Goal: Information Seeking & Learning: Learn about a topic

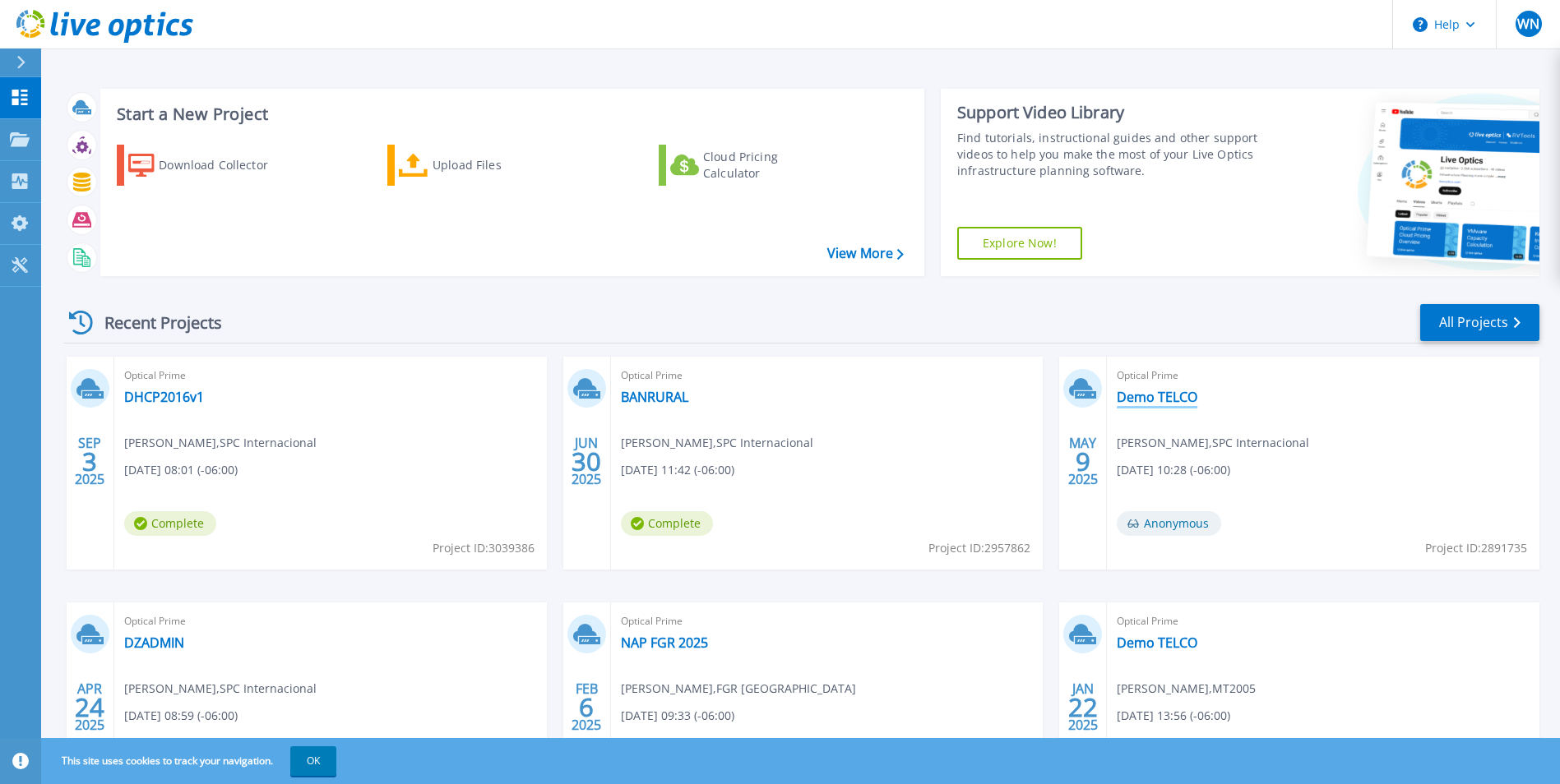
click at [1163, 392] on link "Demo TELCO" at bounding box center [1156, 397] width 80 height 17
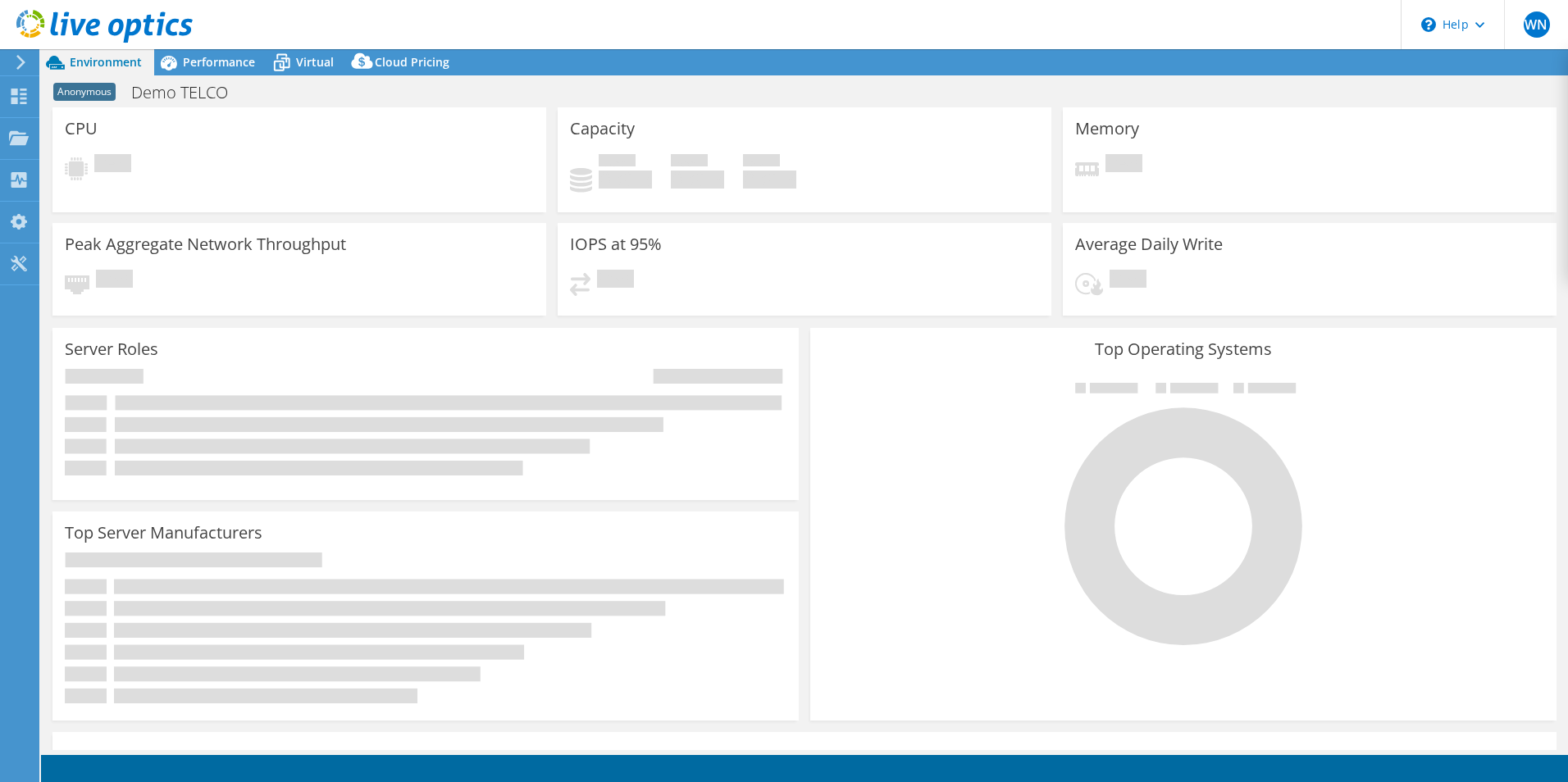
select select "USWest"
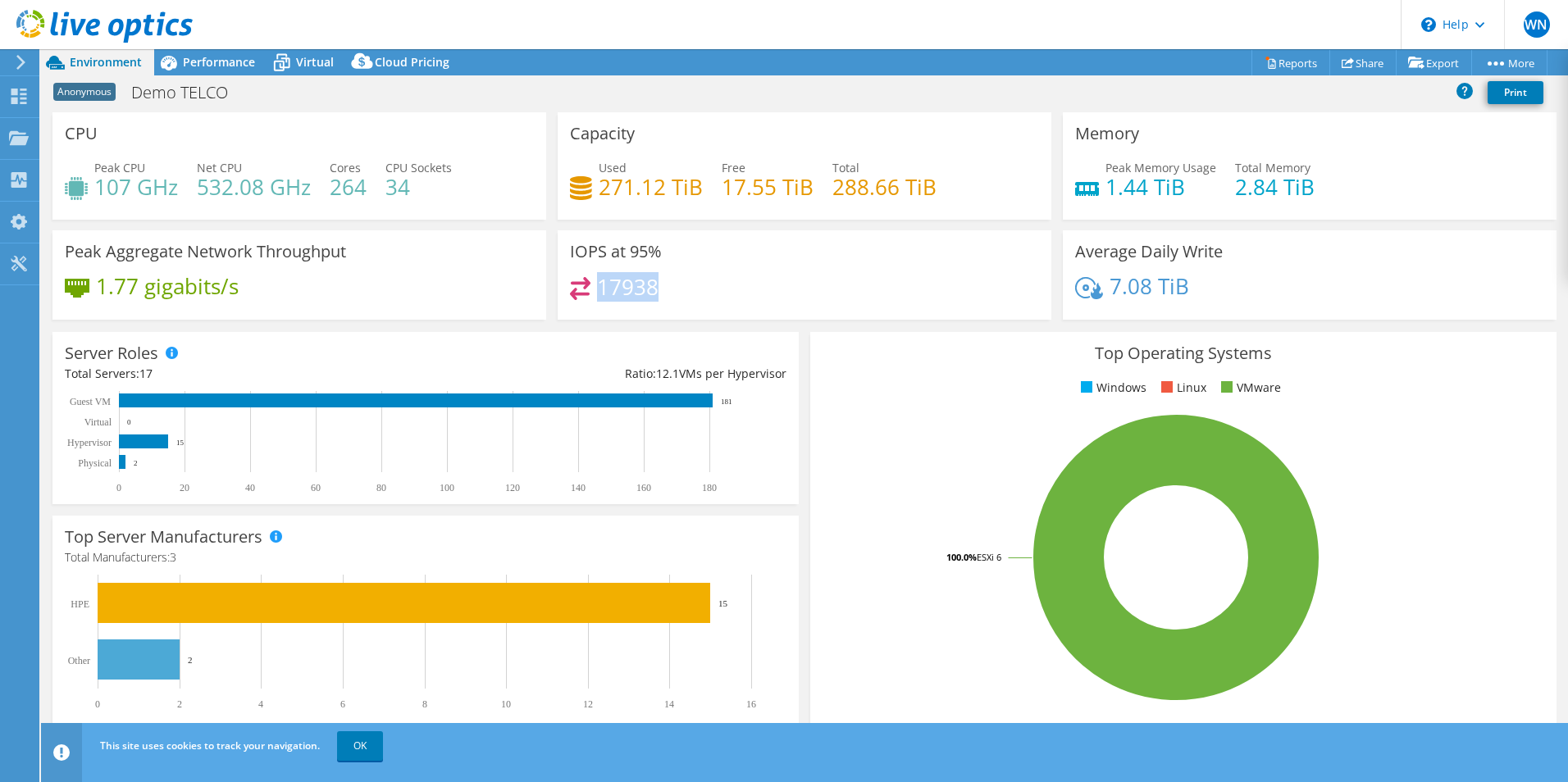
drag, startPoint x: 665, startPoint y: 285, endPoint x: 597, endPoint y: 289, distance: 68.1
click at [597, 289] on div "17938" at bounding box center [804, 295] width 469 height 35
click at [645, 289] on h4 "17938" at bounding box center [628, 287] width 62 height 18
click at [223, 61] on span "Performance" at bounding box center [219, 62] width 73 height 16
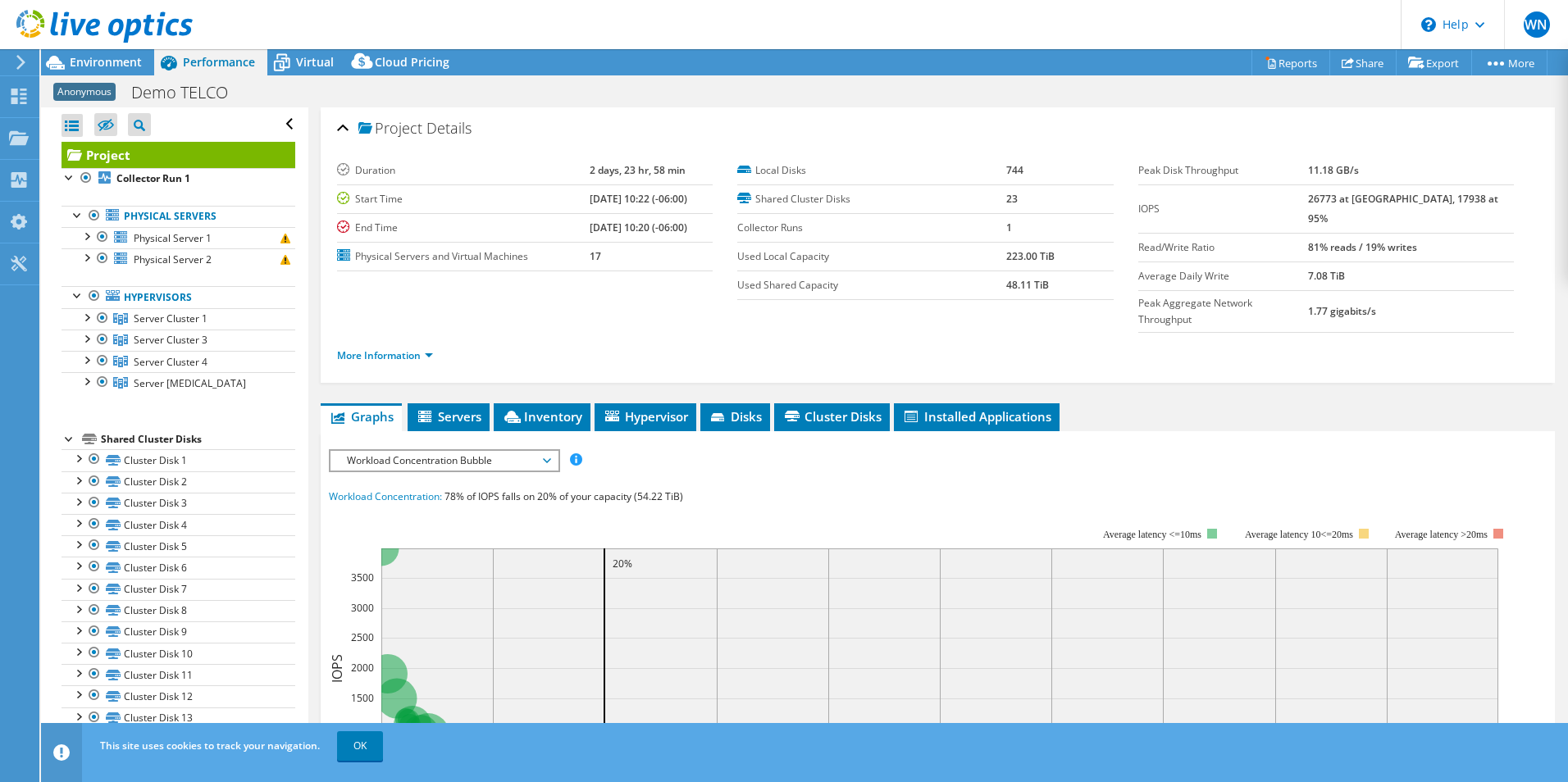
click at [467, 451] on span "Workload Concentration Bubble" at bounding box center [443, 460] width 210 height 19
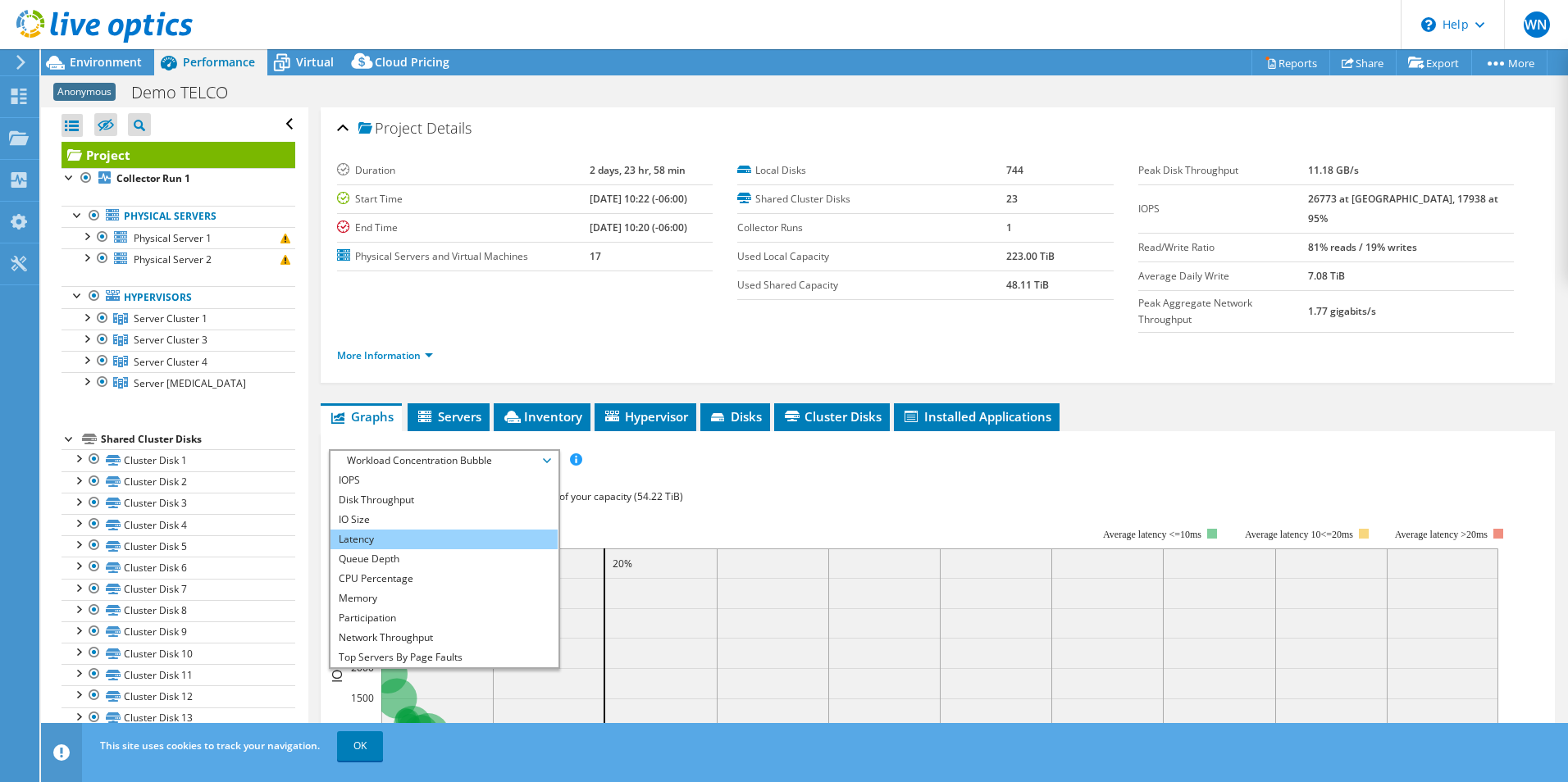
click at [380, 529] on li "Latency" at bounding box center [444, 538] width 227 height 19
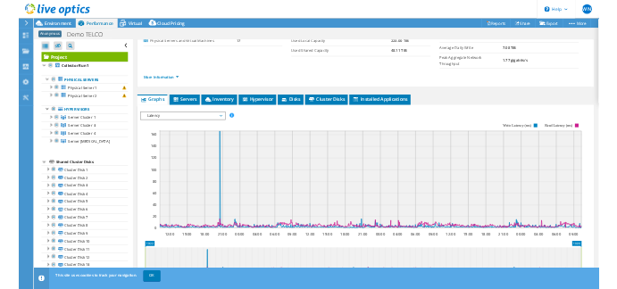
scroll to position [178, 0]
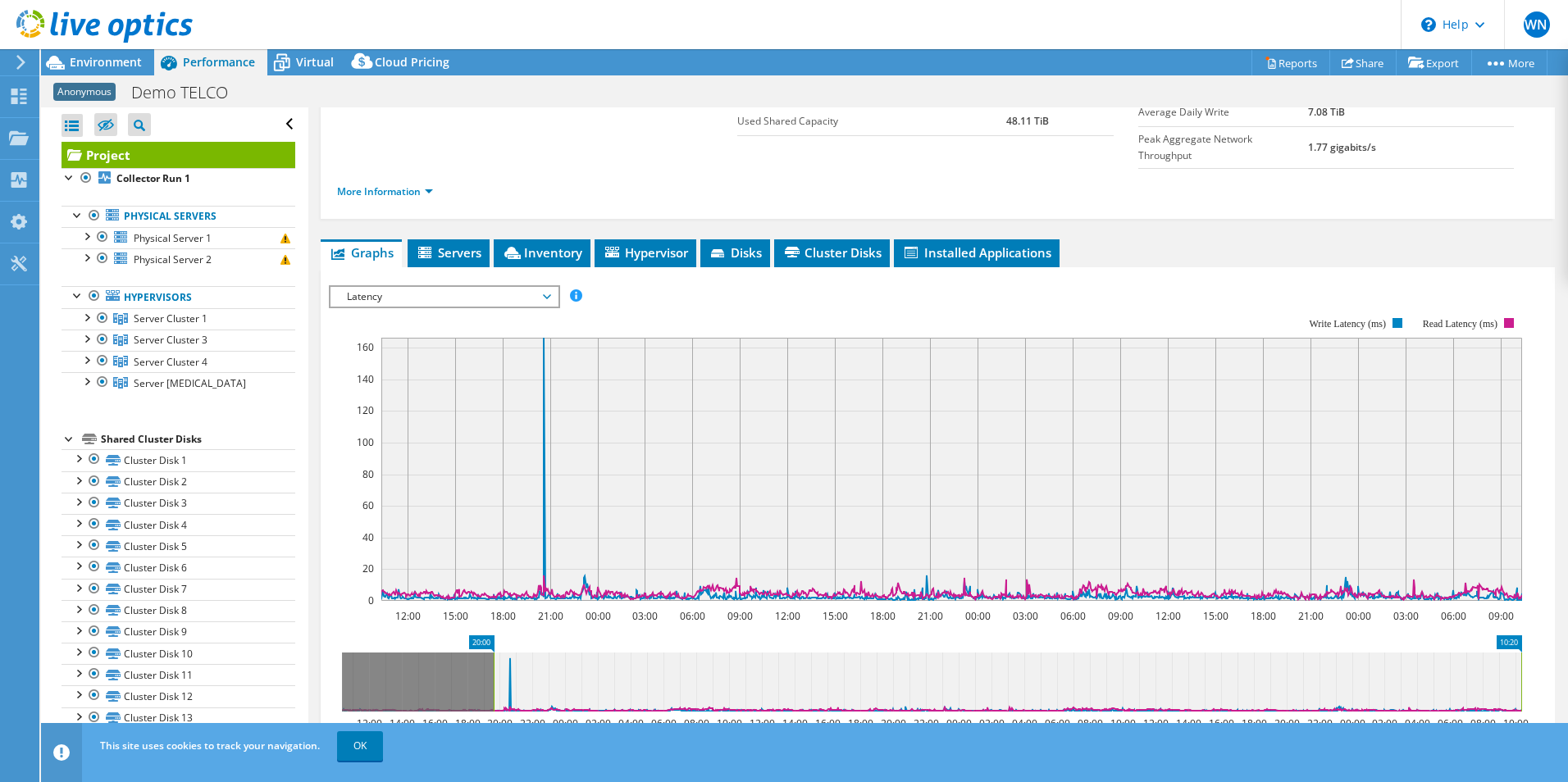
drag, startPoint x: 342, startPoint y: 649, endPoint x: 494, endPoint y: 648, distance: 152.0
click at [494, 652] on rect at bounding box center [494, 682] width 6 height 59
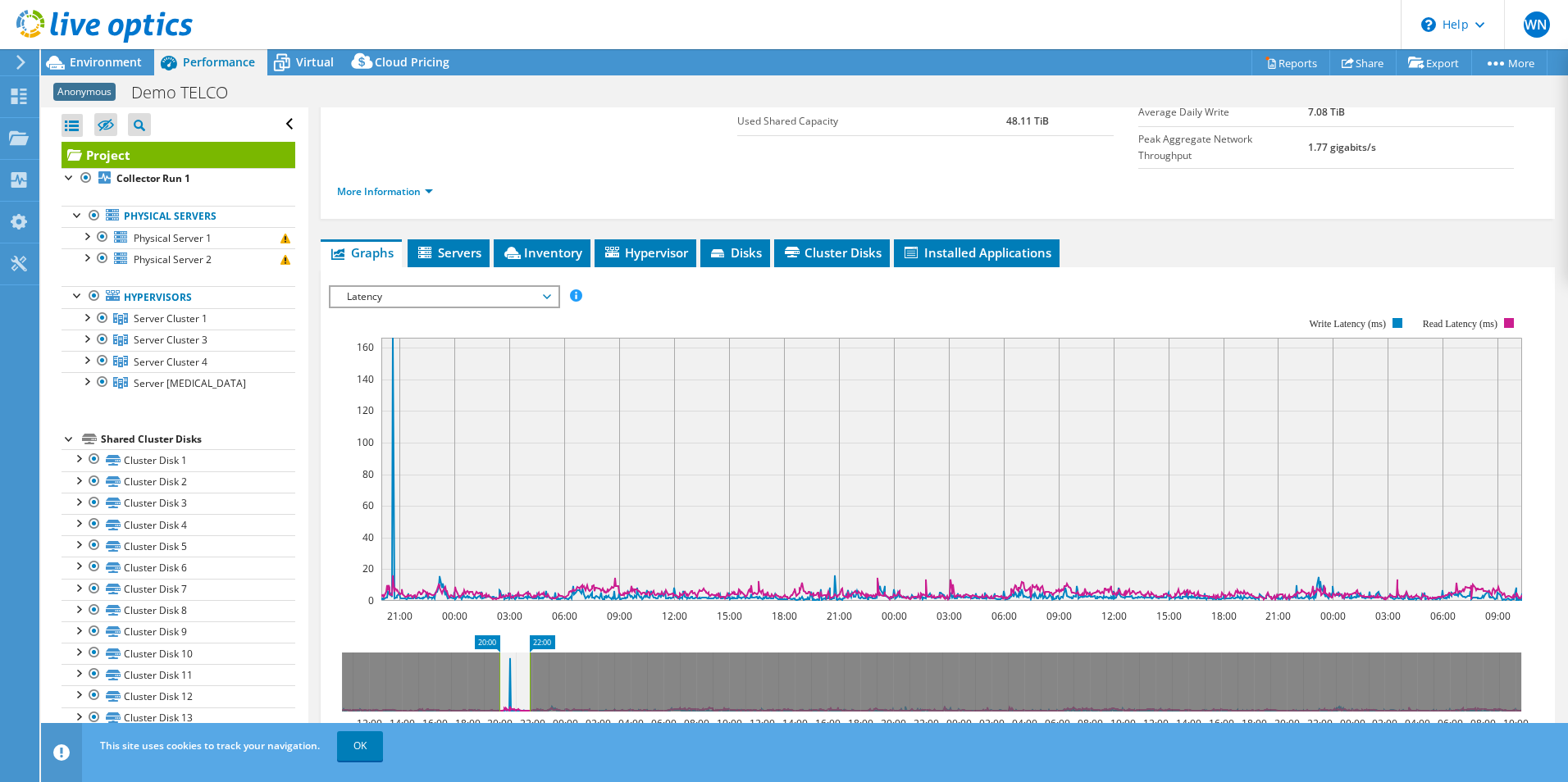
drag, startPoint x: 1523, startPoint y: 654, endPoint x: 531, endPoint y: 664, distance: 992.1
click at [531, 664] on rect at bounding box center [529, 682] width 6 height 59
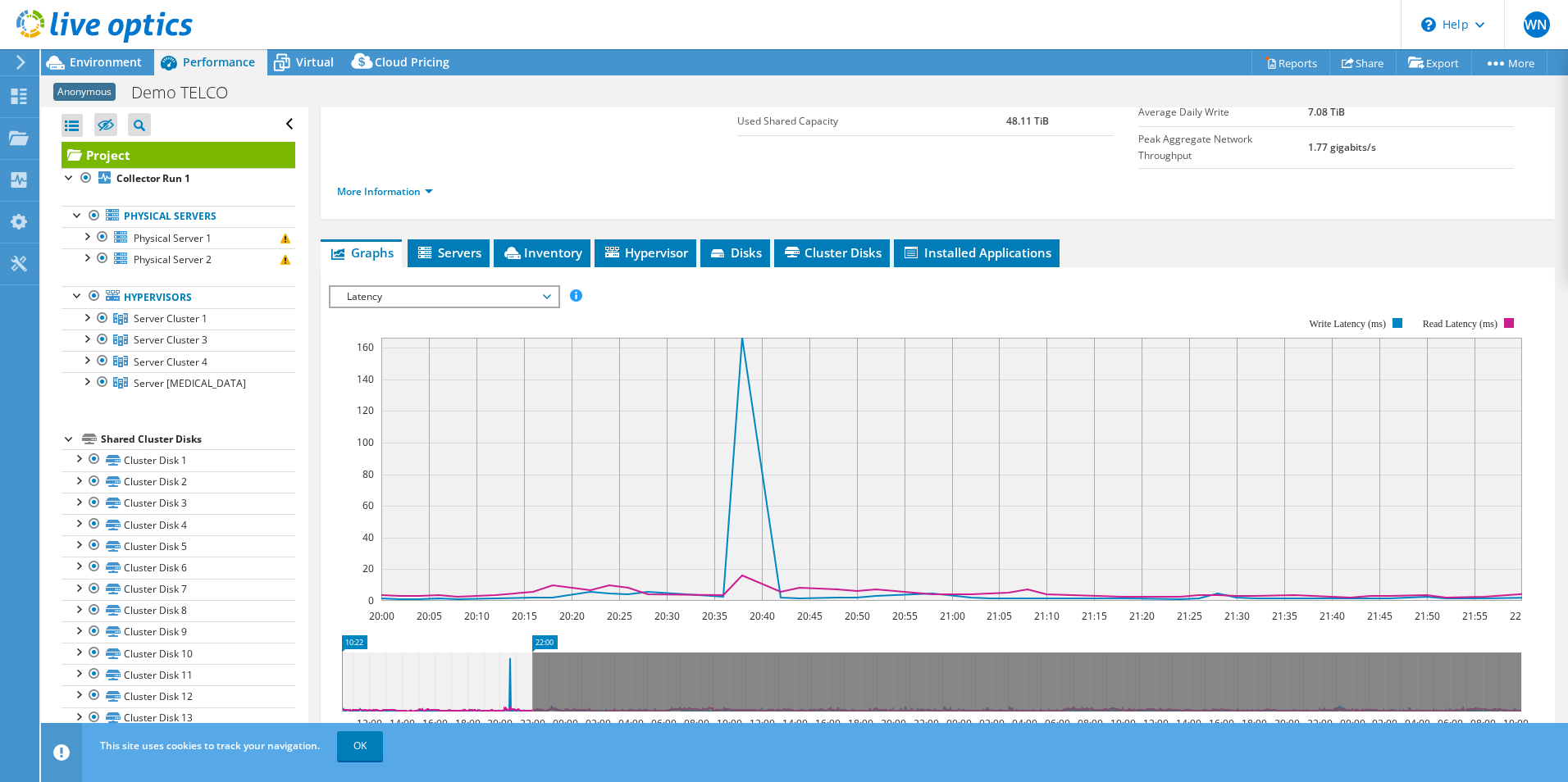
drag, startPoint x: 498, startPoint y: 643, endPoint x: 322, endPoint y: 643, distance: 176.0
click at [322, 643] on section "IOPS Disk Throughput IO Size Latency Queue Depth CPU Percentage Memory Page Fau…" at bounding box center [937, 598] width 1234 height 663
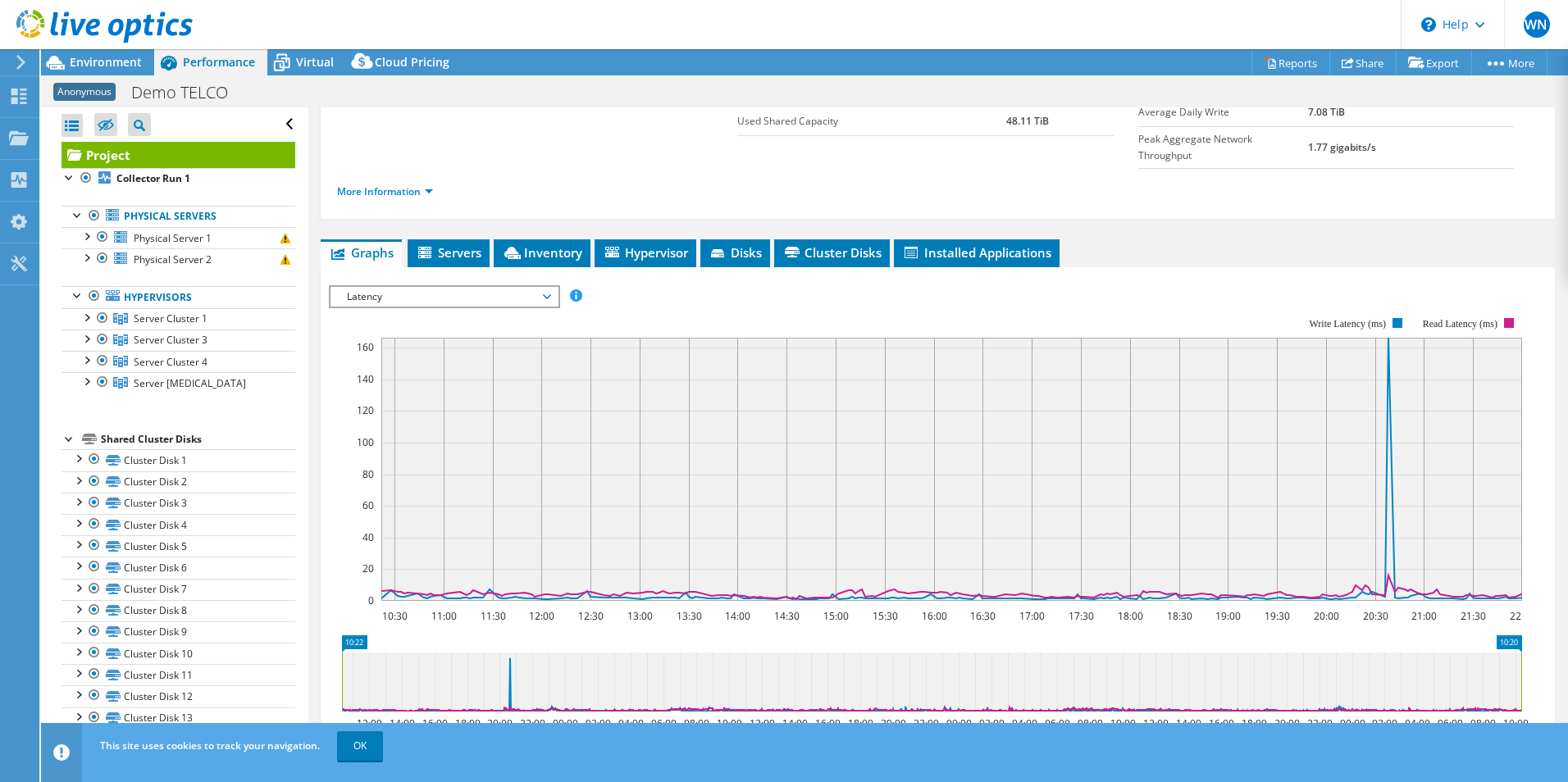
drag, startPoint x: 533, startPoint y: 649, endPoint x: 1557, endPoint y: 639, distance: 1024.0
click at [1557, 639] on article "Project Details Duration 2 days, 23 hr, 58 min Start Time [DATE] 10:22 (-06:00)…" at bounding box center [937, 428] width 1259 height 642
